Goal: Task Accomplishment & Management: Use online tool/utility

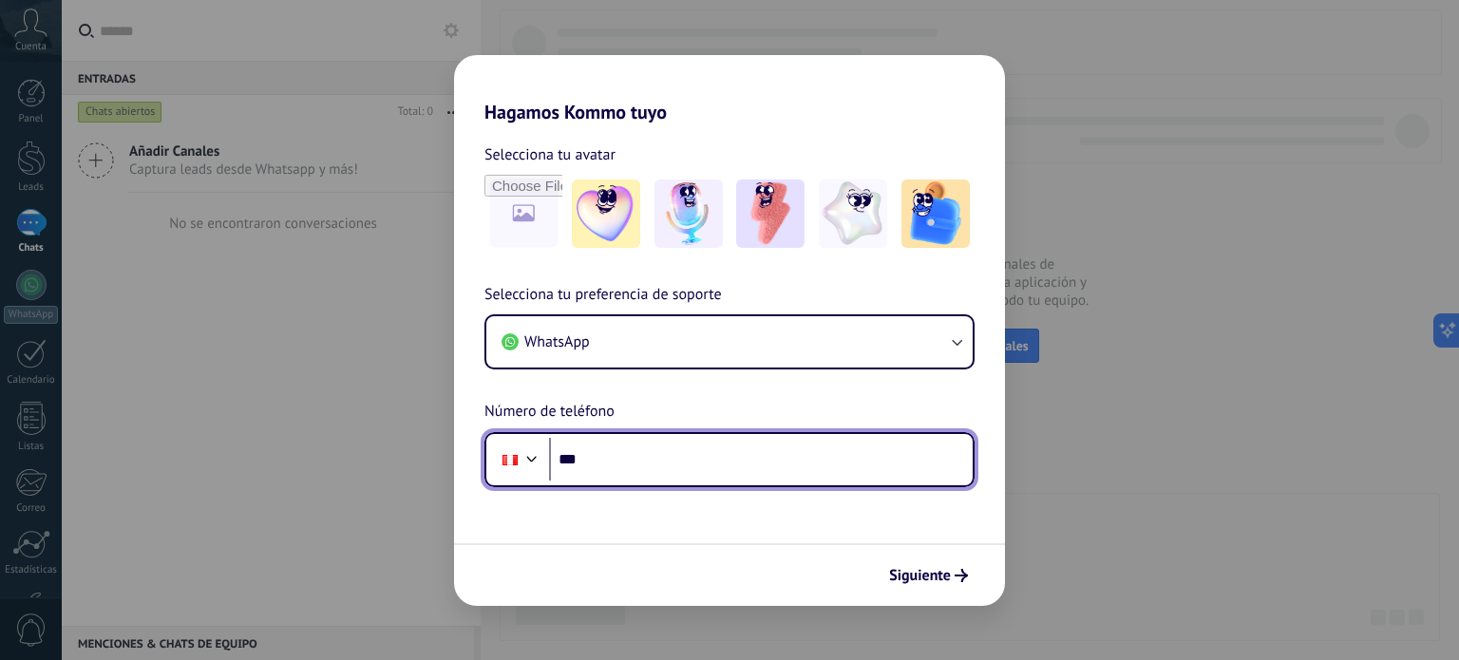
click at [672, 468] on input "***" at bounding box center [761, 460] width 424 height 44
type input "**********"
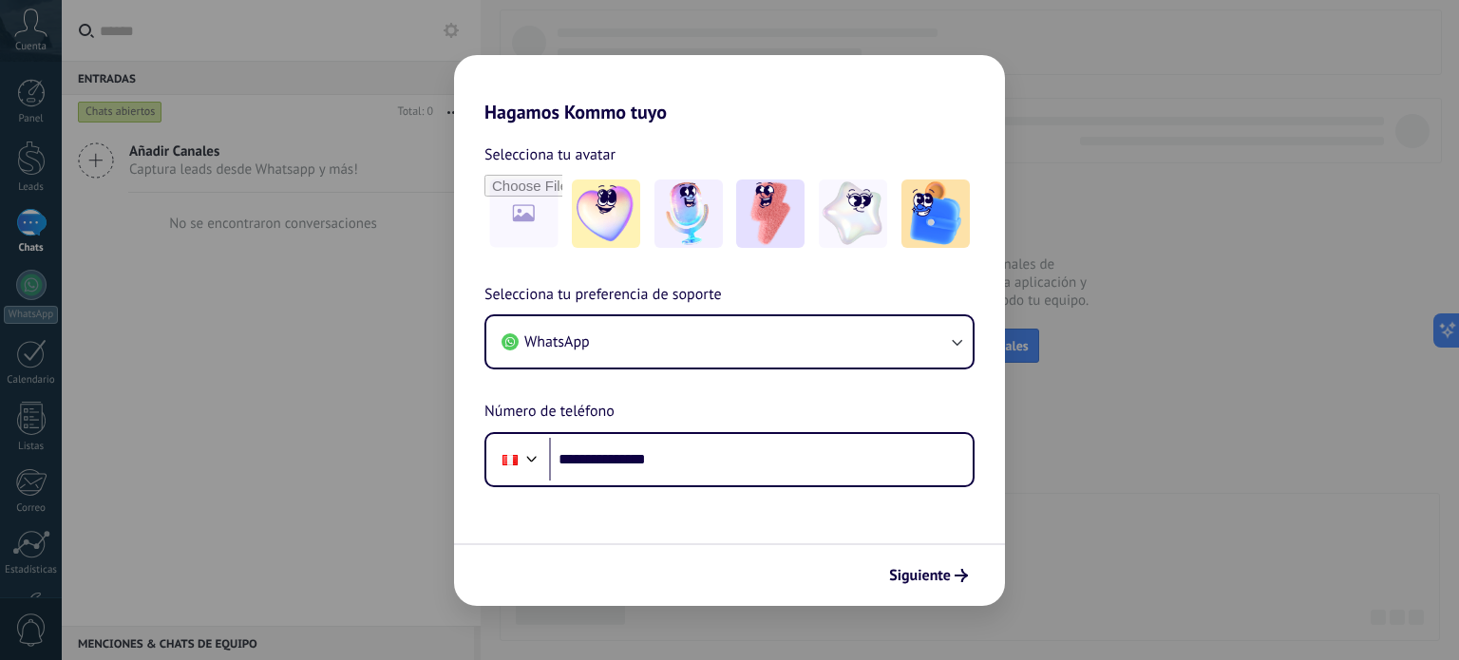
click at [858, 570] on div "Siguiente" at bounding box center [729, 574] width 551 height 63
click at [894, 574] on span "Siguiente" at bounding box center [920, 575] width 62 height 13
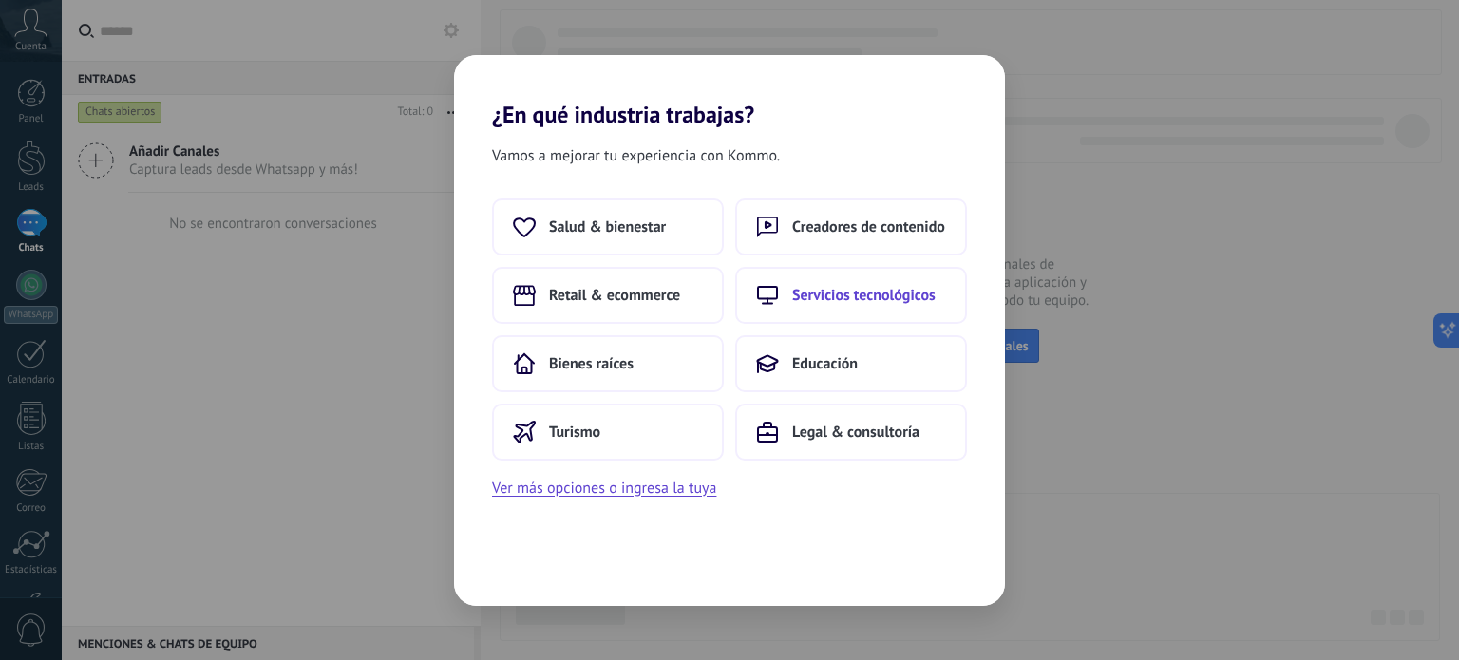
click at [890, 286] on span "Servicios tecnológicos" at bounding box center [863, 295] width 143 height 19
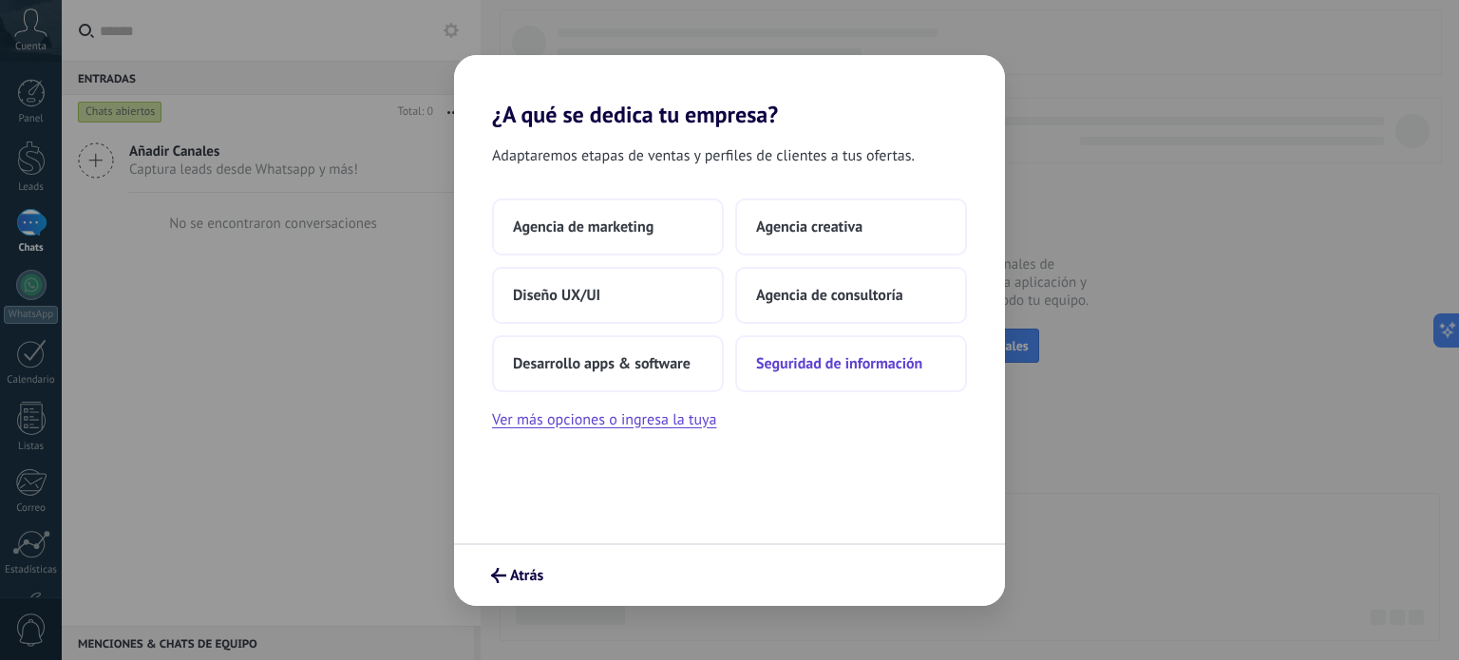
click at [836, 360] on span "Seguridad de información" at bounding box center [839, 363] width 166 height 19
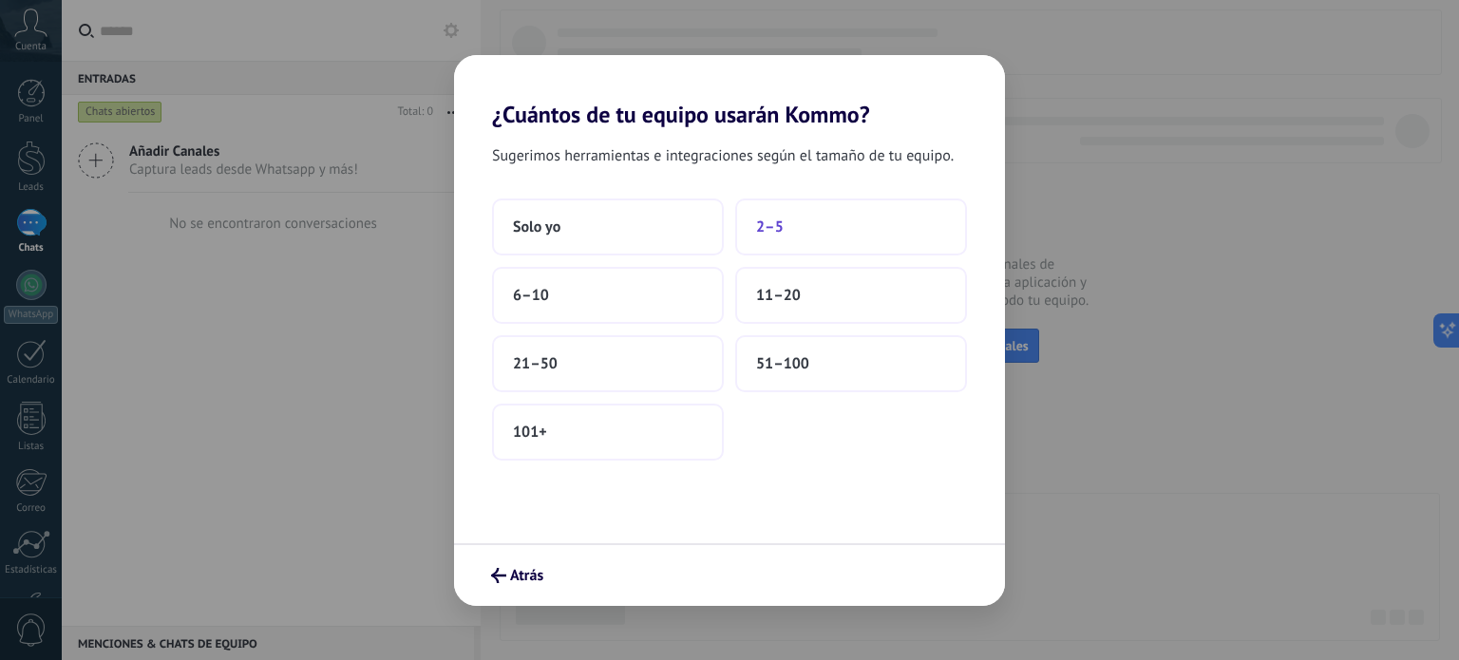
click at [805, 212] on button "2–5" at bounding box center [851, 226] width 232 height 57
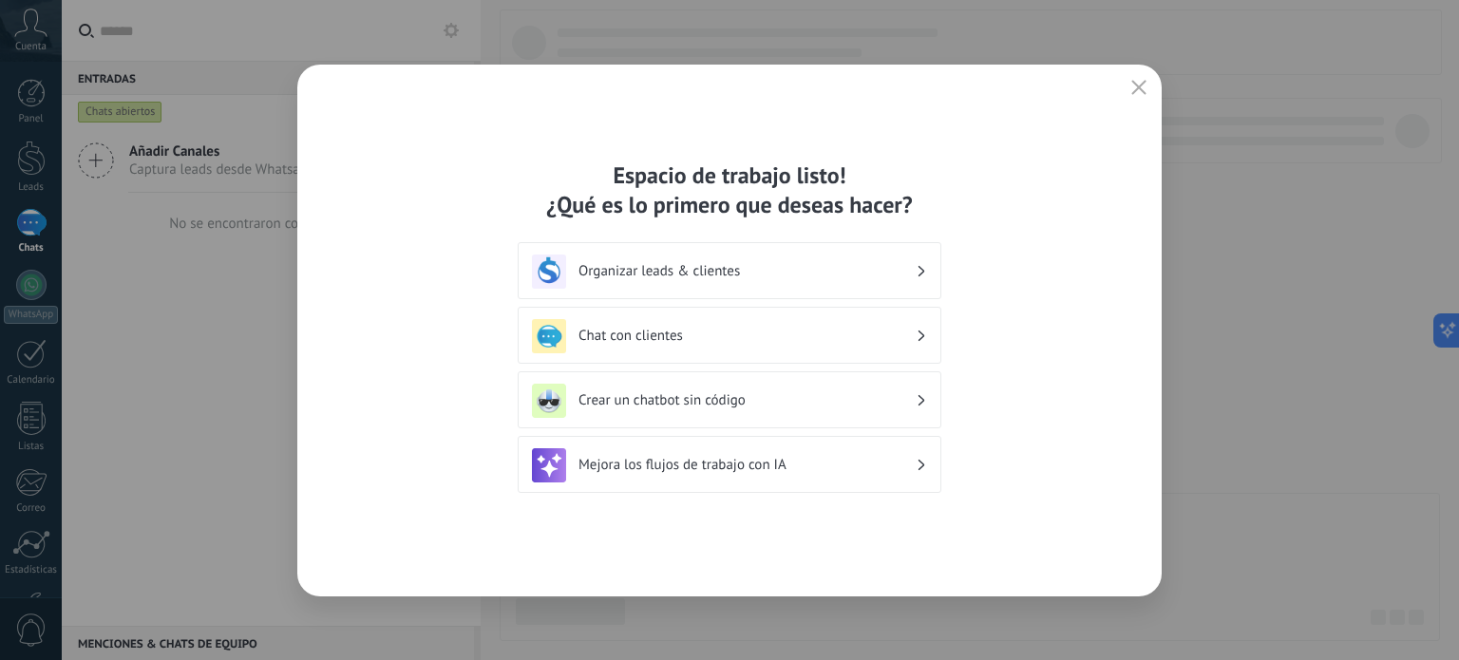
click at [765, 402] on h3 "Crear un chatbot sin código" at bounding box center [746, 400] width 337 height 18
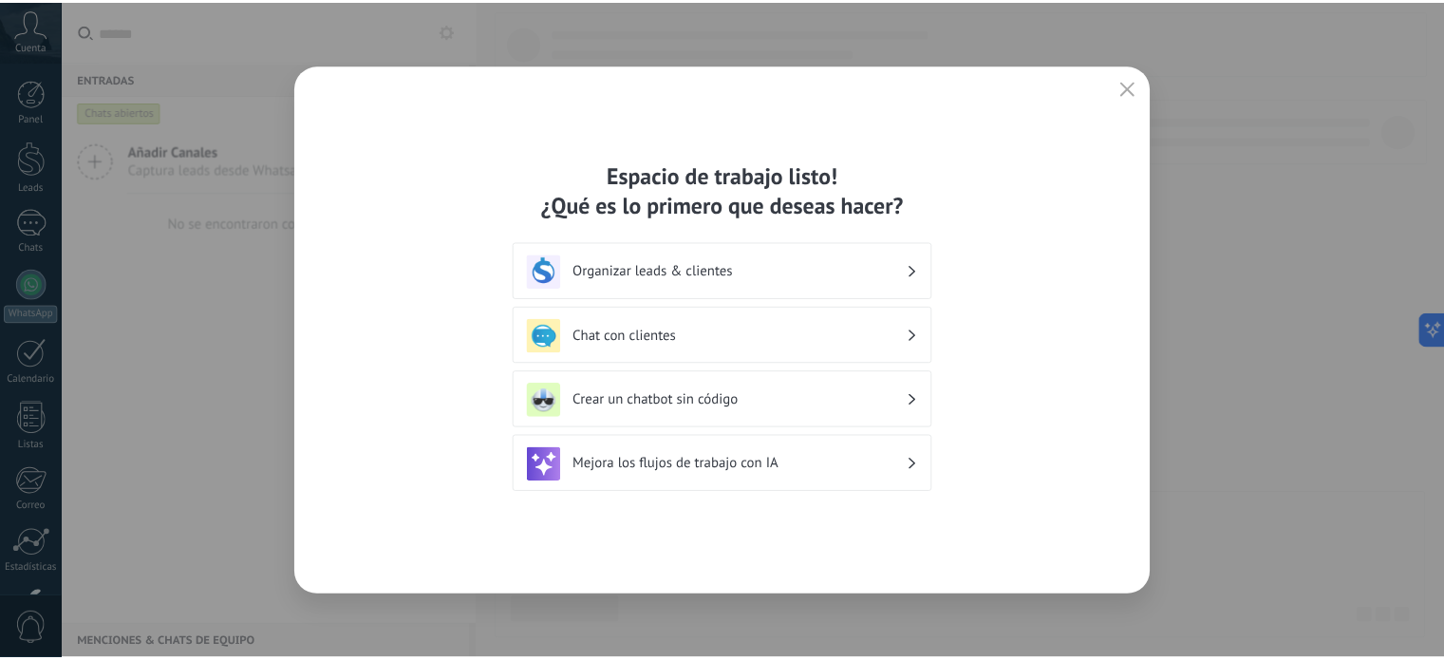
scroll to position [129, 0]
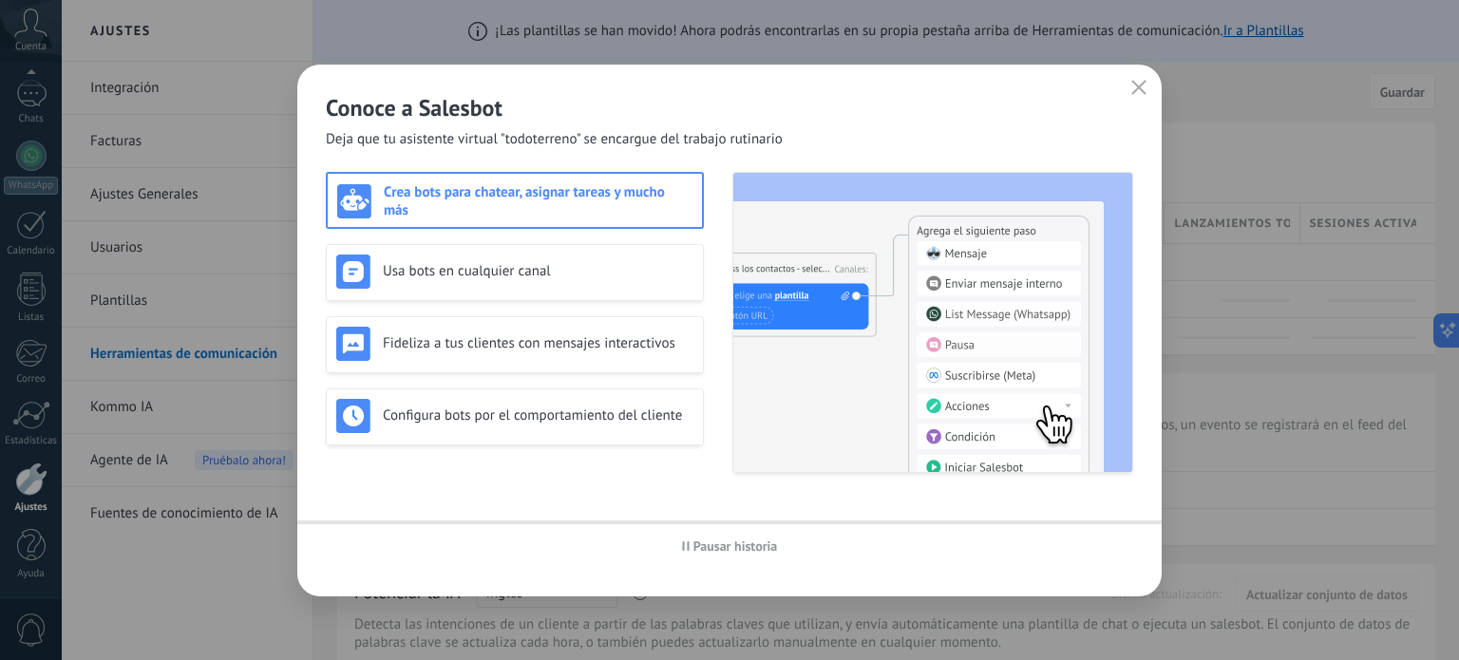
click at [763, 402] on img at bounding box center [932, 322] width 399 height 299
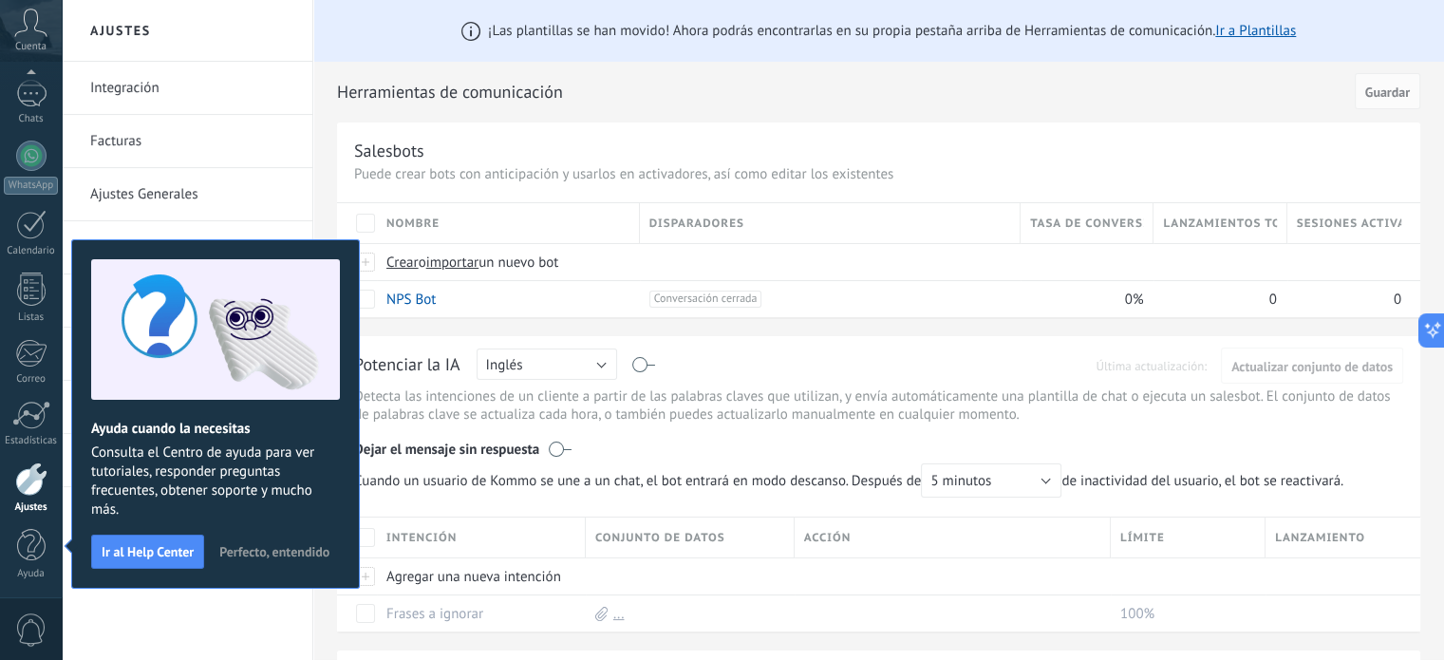
click at [243, 550] on span "Perfecto, entendido" at bounding box center [274, 551] width 110 height 13
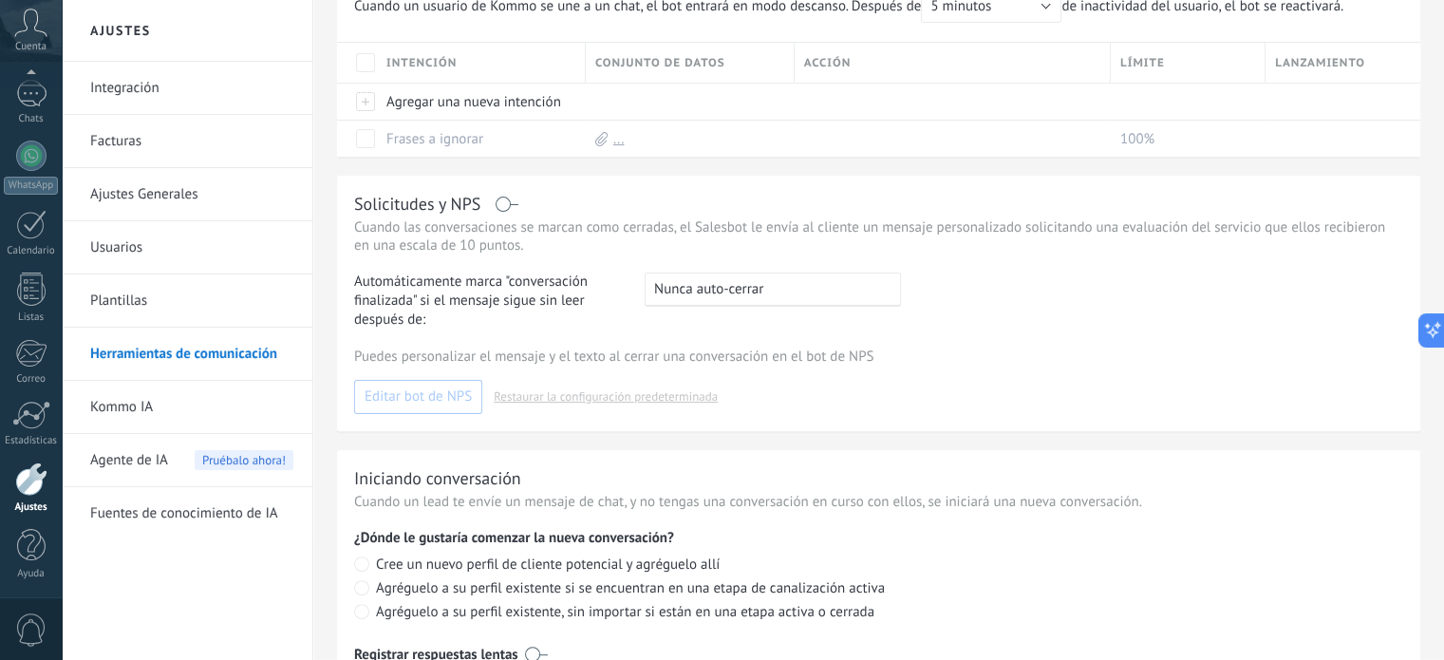
scroll to position [575, 0]
